Goal: Task Accomplishment & Management: Manage account settings

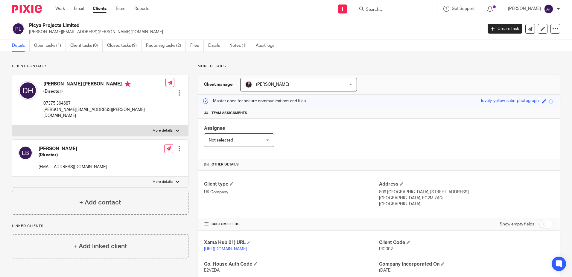
scroll to position [90, 0]
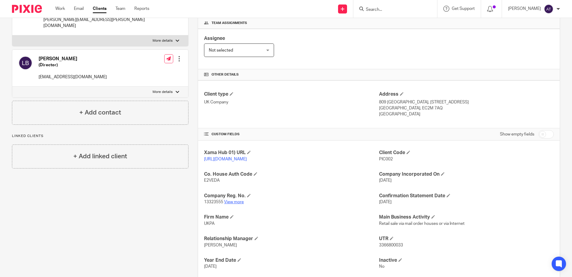
click at [229, 204] on link "View more" at bounding box center [234, 202] width 20 height 4
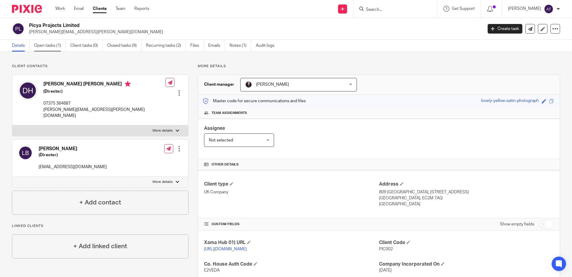
click at [46, 46] on link "Open tasks (1)" at bounding box center [50, 46] width 32 height 12
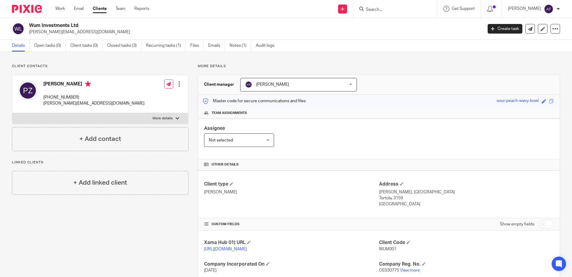
scroll to position [88, 0]
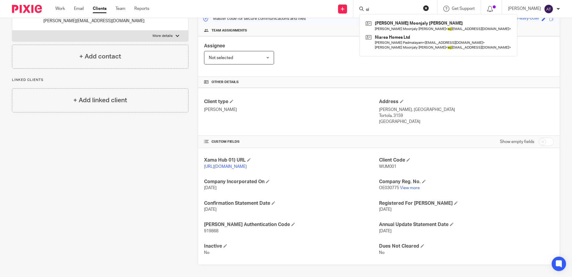
type input "s"
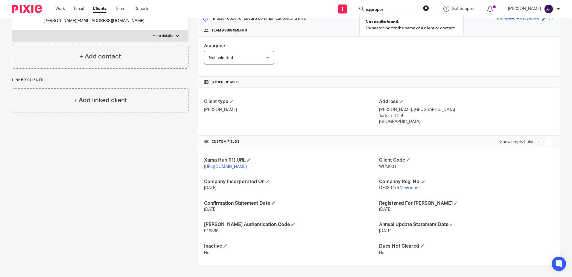
type input "isijproper"
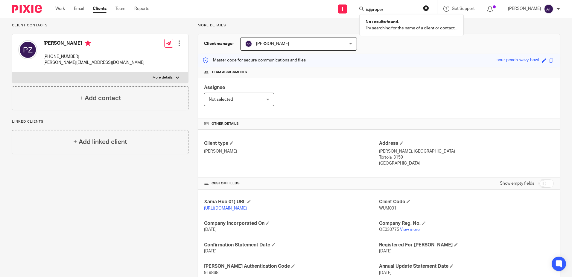
scroll to position [0, 0]
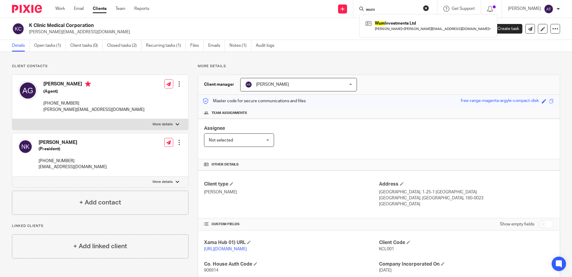
click at [369, 11] on form "wum" at bounding box center [397, 8] width 64 height 7
click at [371, 9] on input "wum" at bounding box center [392, 9] width 54 height 5
drag, startPoint x: 383, startPoint y: 9, endPoint x: 367, endPoint y: 12, distance: 16.4
click at [367, 12] on input "b2 hou" at bounding box center [392, 9] width 54 height 5
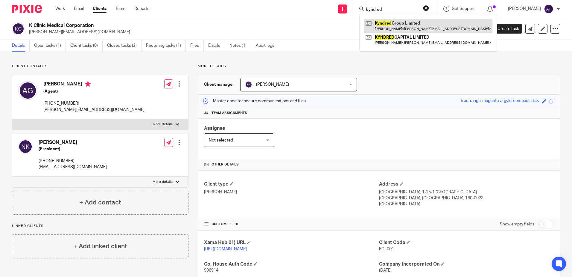
type input "kyndred"
click at [480, 80] on div "Client manager Kajal Rai Kajal Rai Aarshika Awale Aayush Niraula Aayusha Tamang…" at bounding box center [379, 85] width 362 height 20
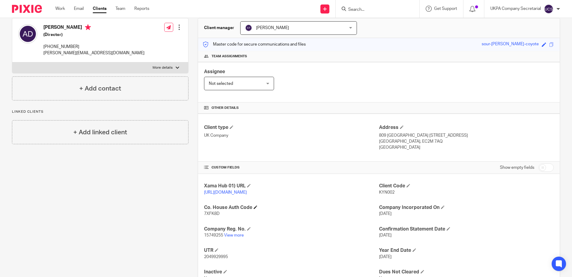
scroll to position [88, 0]
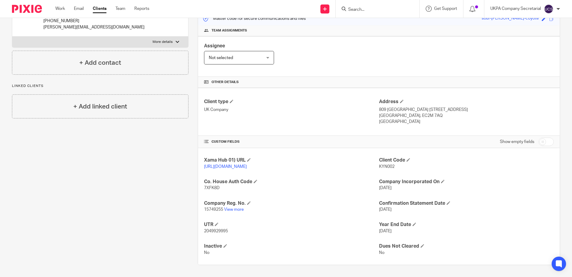
click at [235, 207] on p "15749255 View more" at bounding box center [291, 209] width 175 height 6
click at [239, 210] on link "View more" at bounding box center [234, 209] width 20 height 4
click at [384, 10] on input "Search" at bounding box center [375, 9] width 54 height 5
type input "l7 ho"
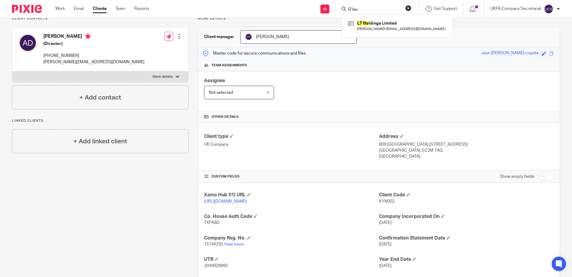
scroll to position [0, 0]
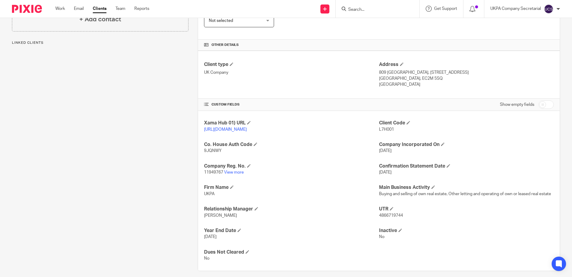
scroll to position [120, 0]
click at [239, 174] on link "View more" at bounding box center [234, 172] width 20 height 4
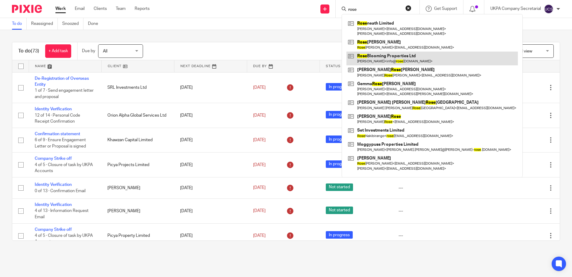
type input "rose"
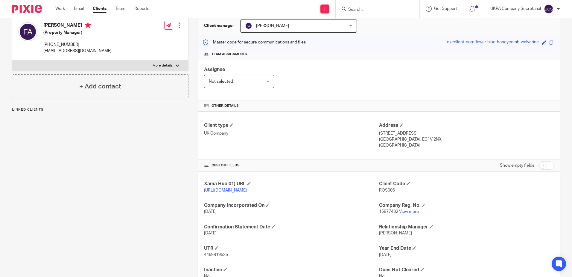
scroll to position [60, 0]
click at [412, 212] on link "View more" at bounding box center [409, 210] width 20 height 4
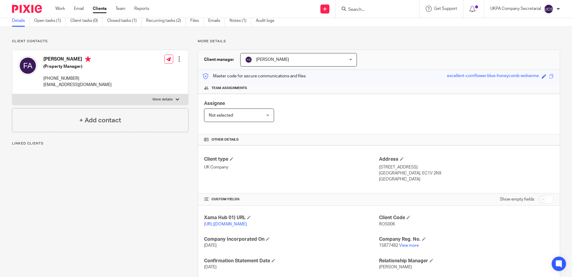
scroll to position [0, 0]
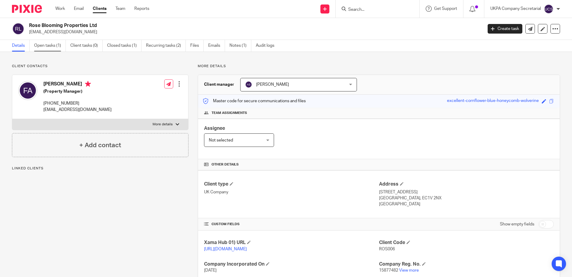
drag, startPoint x: 48, startPoint y: 44, endPoint x: 52, endPoint y: 45, distance: 3.3
click at [48, 44] on link "Open tasks (1)" at bounding box center [50, 46] width 32 height 12
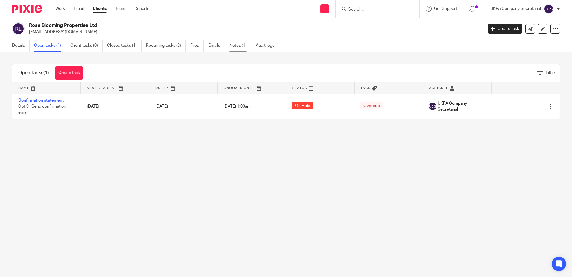
click at [245, 44] on link "Notes (1)" at bounding box center [241, 46] width 22 height 12
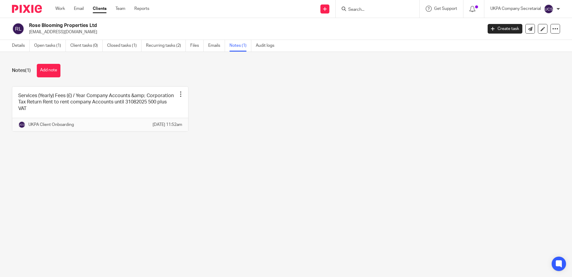
click at [206, 170] on main "Rose Blooming Properties Ltd [EMAIL_ADDRESS][DOMAIN_NAME] Create task Update fr…" at bounding box center [286, 138] width 572 height 277
click at [134, 48] on link "Closed tasks (1)" at bounding box center [124, 46] width 34 height 12
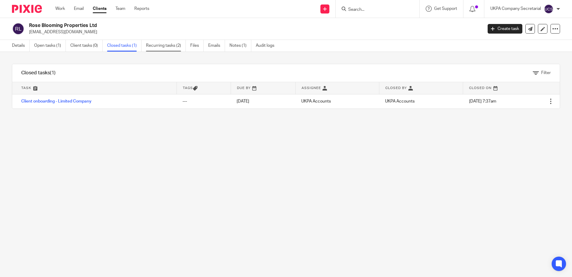
click at [165, 45] on link "Recurring tasks (2)" at bounding box center [166, 46] width 40 height 12
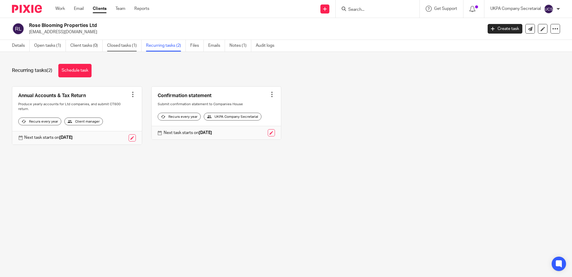
click at [136, 48] on link "Closed tasks (1)" at bounding box center [124, 46] width 34 height 12
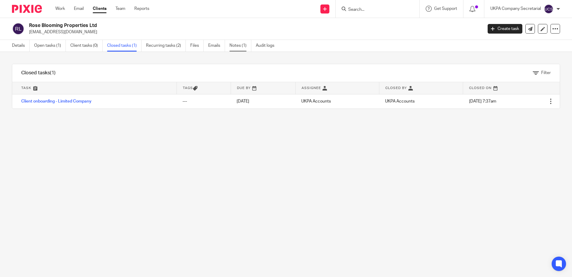
click at [234, 45] on link "Notes (1)" at bounding box center [241, 46] width 22 height 12
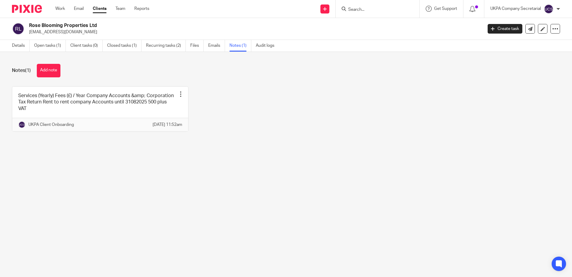
click at [391, 165] on main "Rose Blooming Properties Ltd [EMAIL_ADDRESS][DOMAIN_NAME] Create task Update fr…" at bounding box center [286, 138] width 572 height 277
click at [24, 47] on link "Details" at bounding box center [21, 46] width 18 height 12
click at [53, 47] on link "Open tasks (1)" at bounding box center [50, 46] width 32 height 12
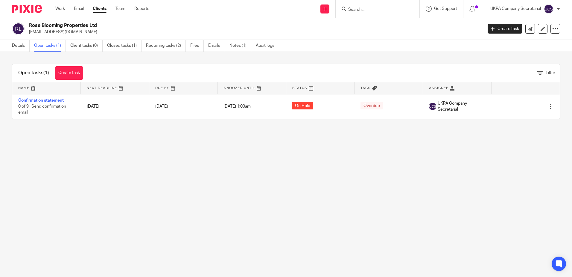
click at [435, 132] on main "Rose Blooming Properties Ltd info@rosebloomingproperties.co.uk Create task Upda…" at bounding box center [286, 138] width 572 height 277
